Goal: Task Accomplishment & Management: Manage account settings

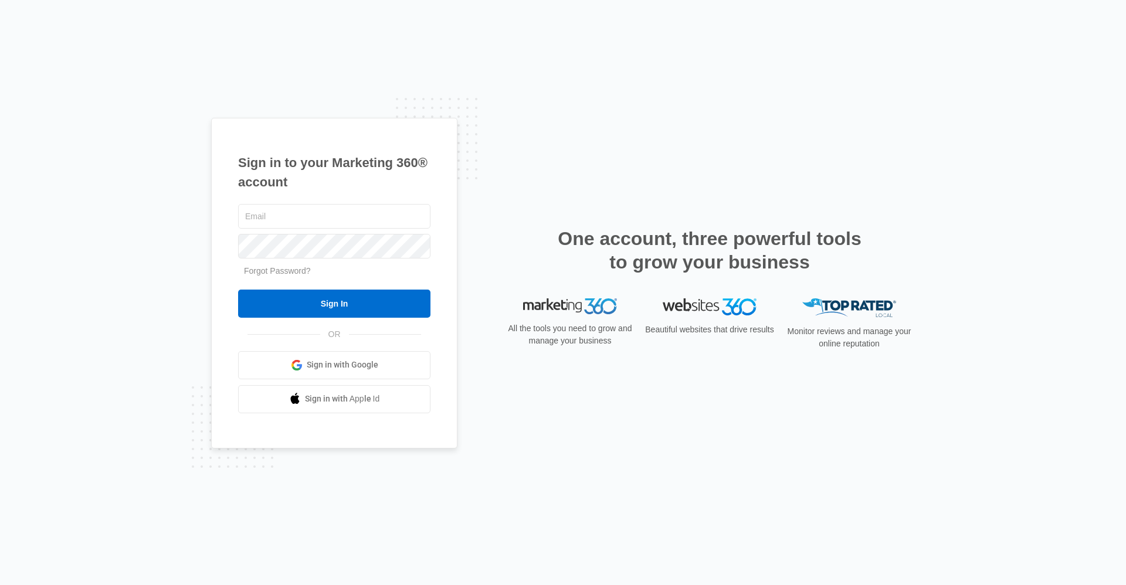
type input "gwassist@vintage-corp.com"
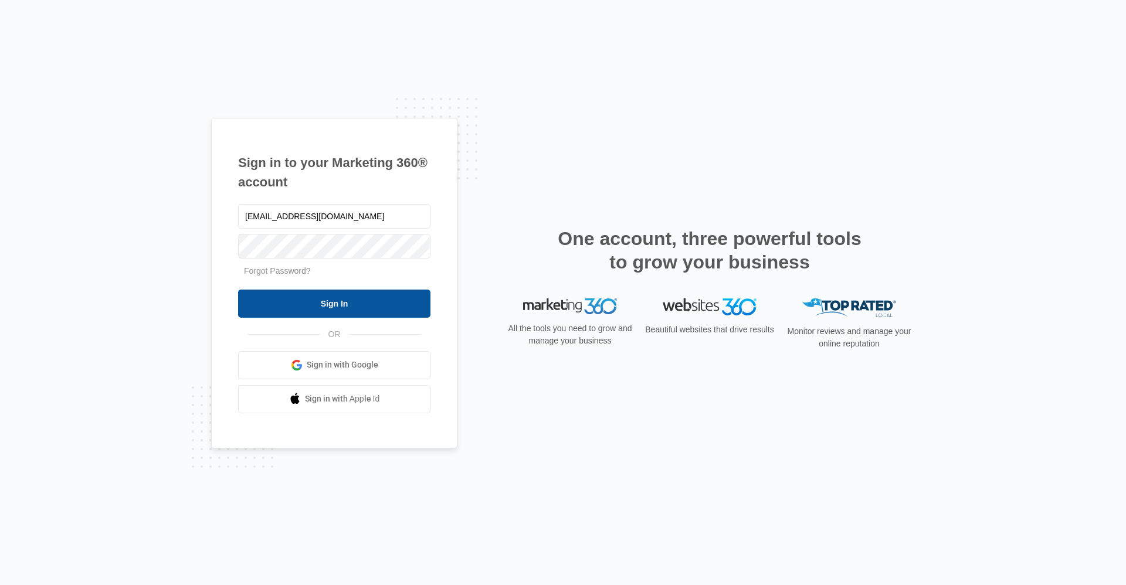
click at [363, 289] on form "gwassist@vintage-corp.com Forgot Password? Sign In" at bounding box center [334, 260] width 192 height 116
click at [365, 293] on input "Sign In" at bounding box center [334, 304] width 192 height 28
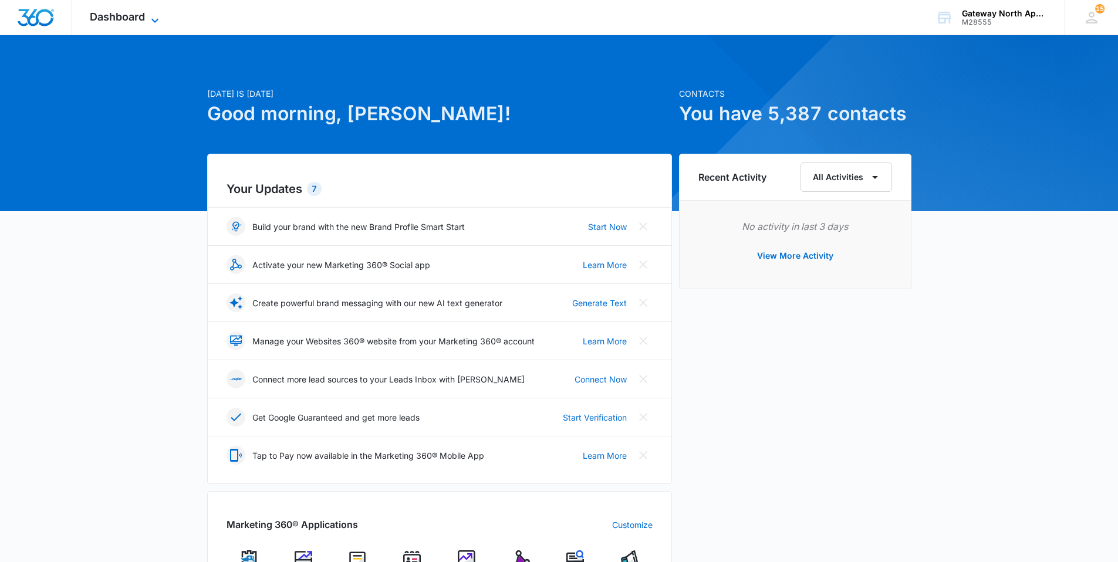
click at [137, 12] on span "Dashboard" at bounding box center [117, 17] width 55 height 12
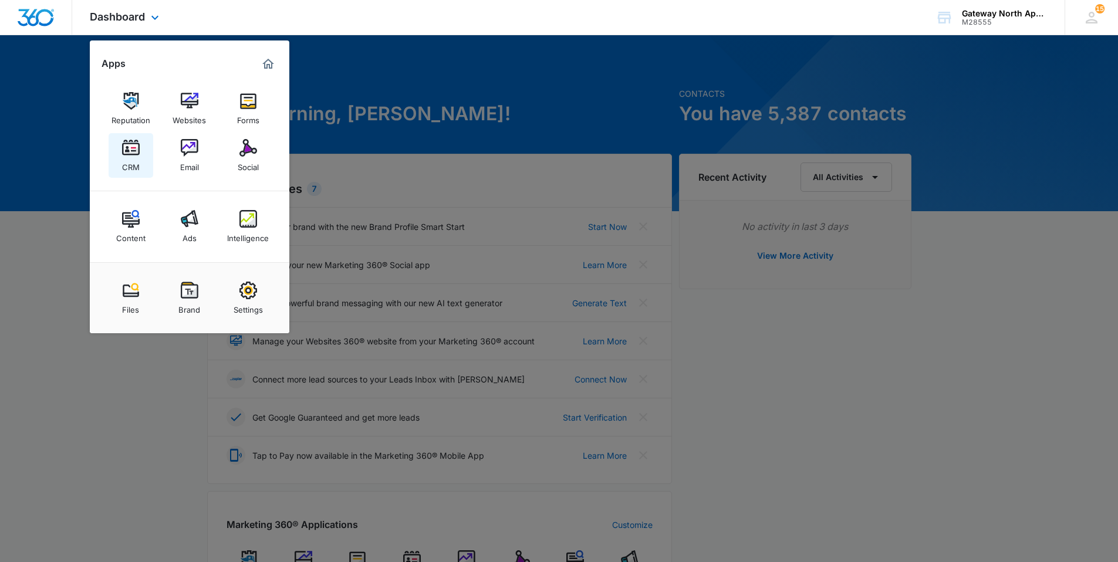
click at [132, 154] on img at bounding box center [131, 148] width 18 height 18
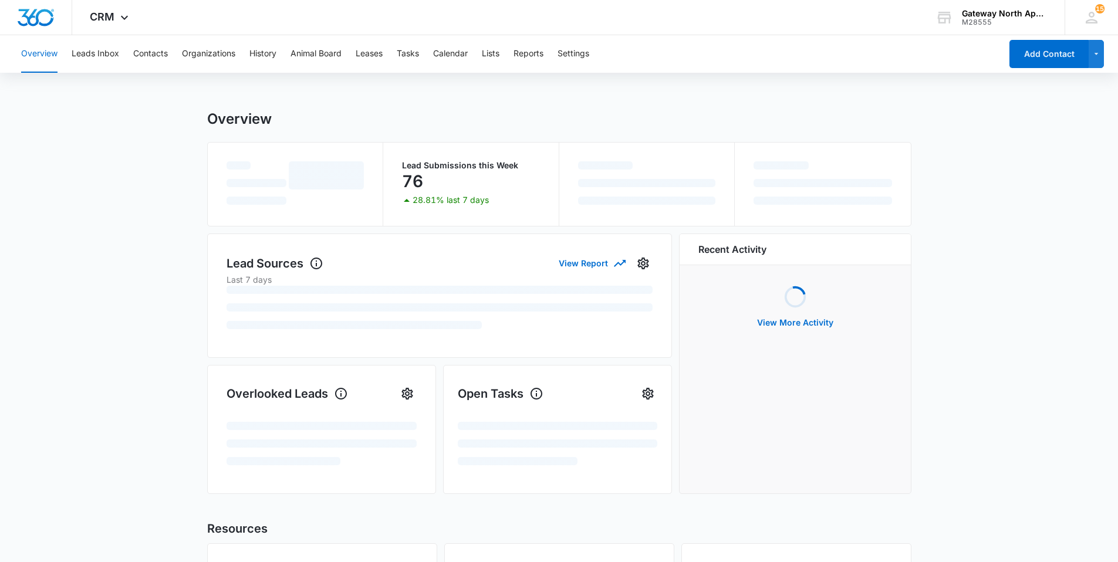
click at [169, 54] on div "Overview Leads Inbox Contacts Organizations History Animal Board Leases Tasks C…" at bounding box center [507, 54] width 987 height 38
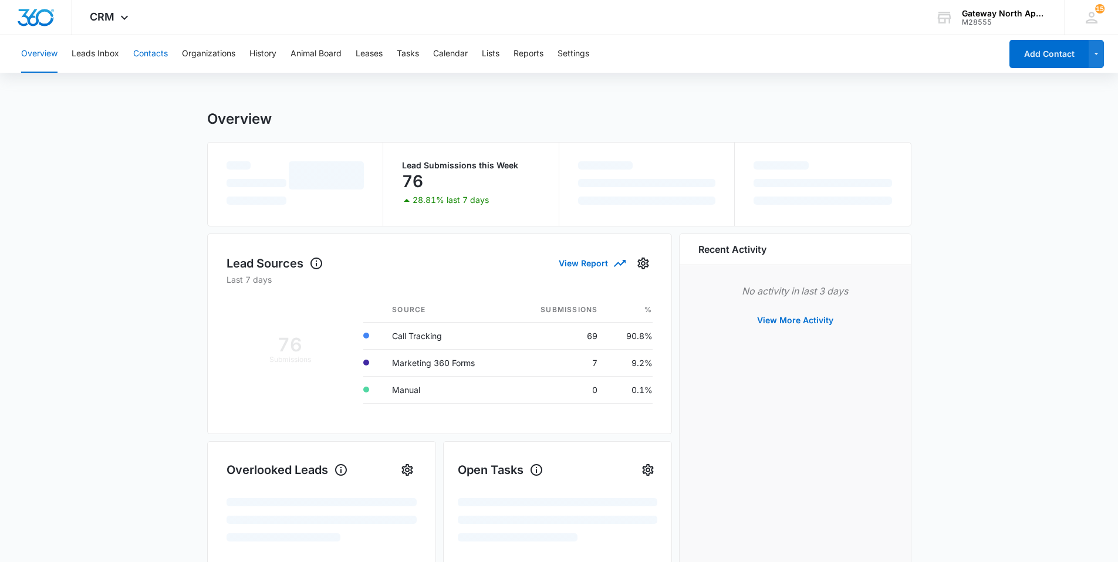
click at [146, 53] on button "Contacts" at bounding box center [150, 54] width 35 height 38
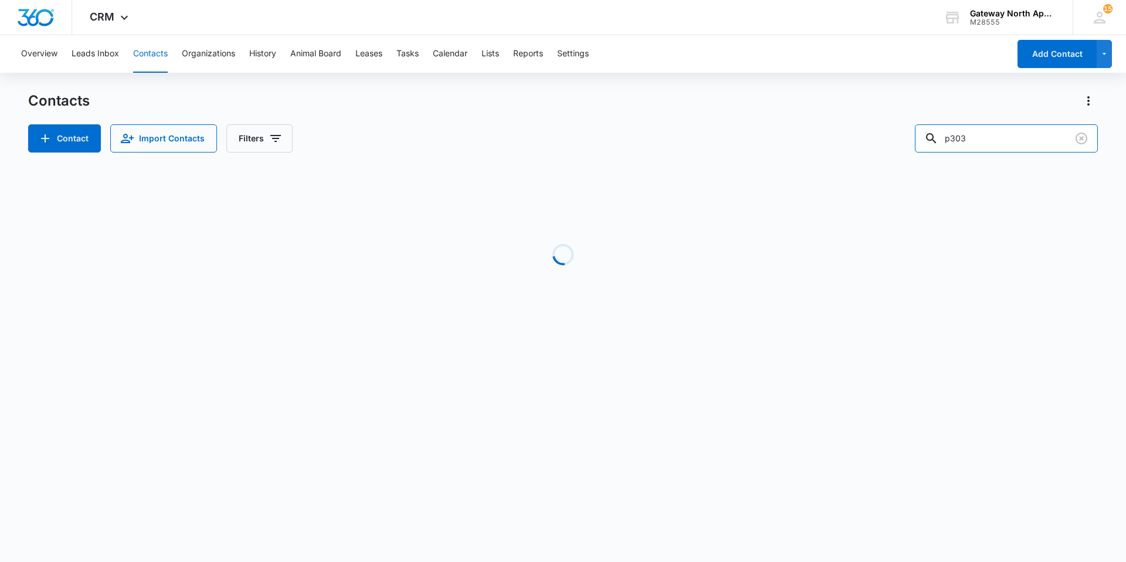
drag, startPoint x: 996, startPoint y: 138, endPoint x: 797, endPoint y: 138, distance: 198.3
click at [808, 138] on div "Contact Import Contacts Filters p303" at bounding box center [563, 138] width 1070 height 28
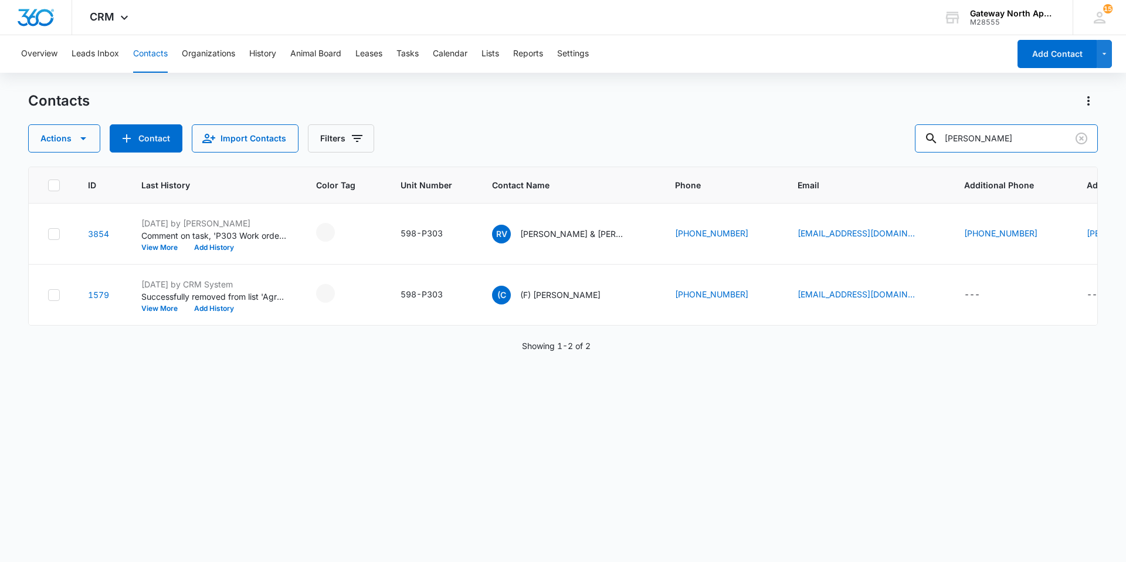
type input "[PERSON_NAME]"
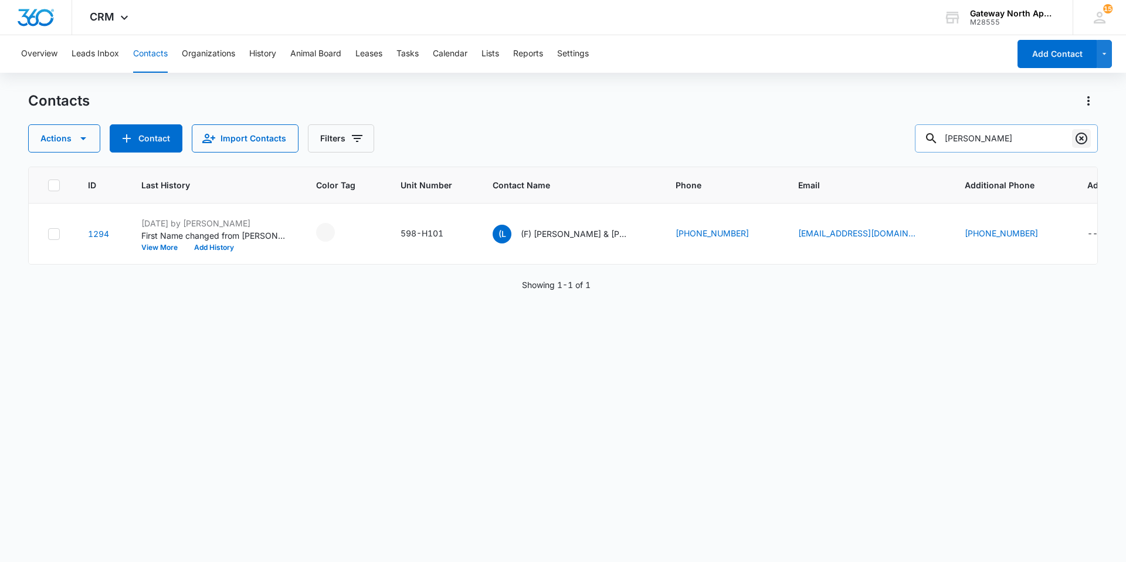
click at [1079, 140] on icon "Clear" at bounding box center [1082, 138] width 14 height 14
